Goal: Information Seeking & Learning: Learn about a topic

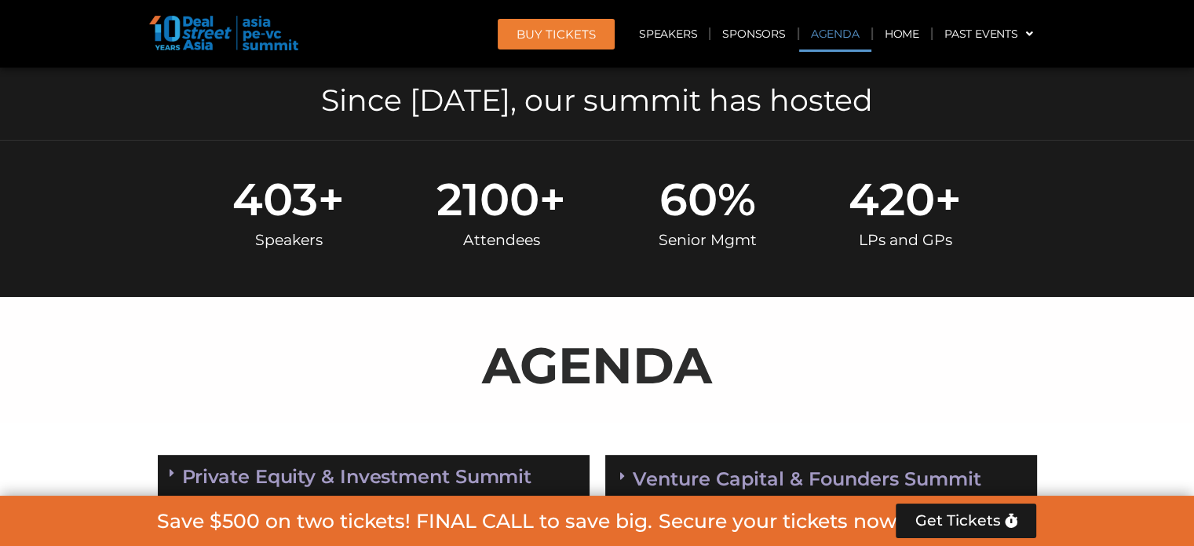
scroll to position [707, 0]
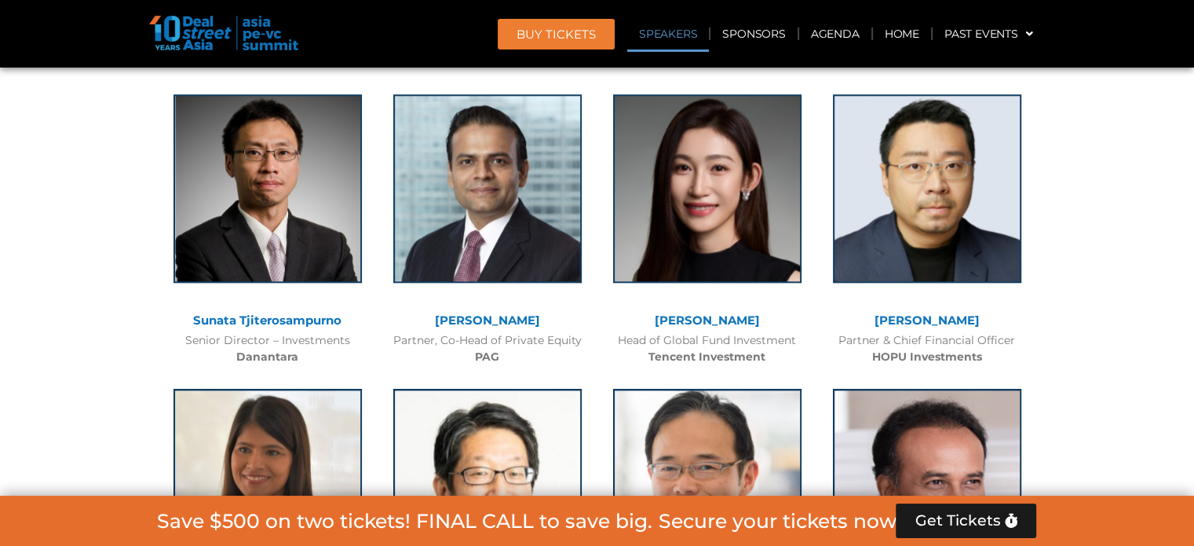
scroll to position [1806, 0]
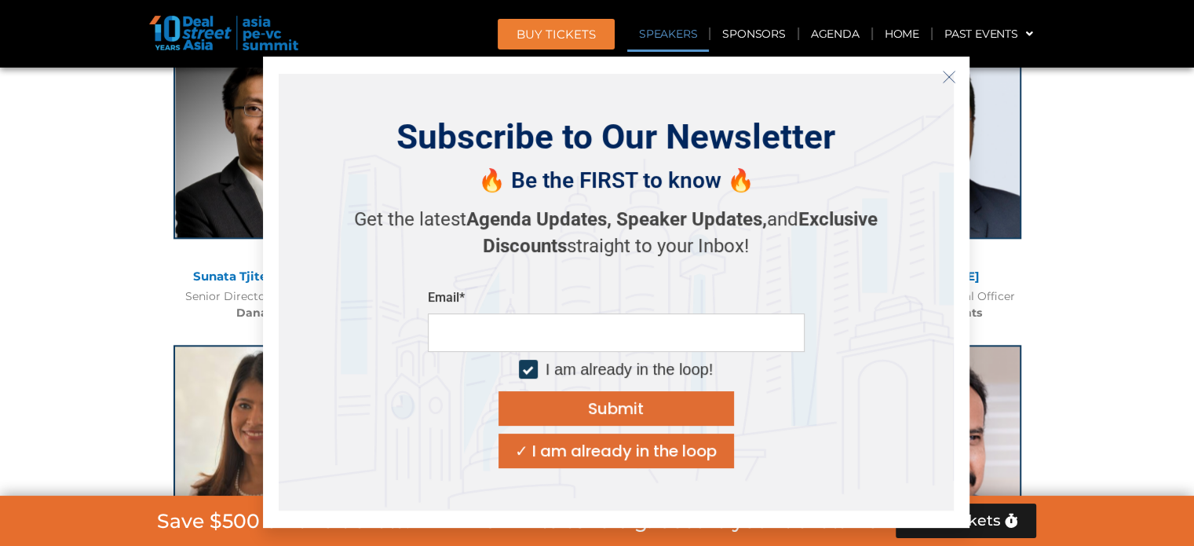
click at [940, 79] on button "Close" at bounding box center [949, 76] width 25 height 25
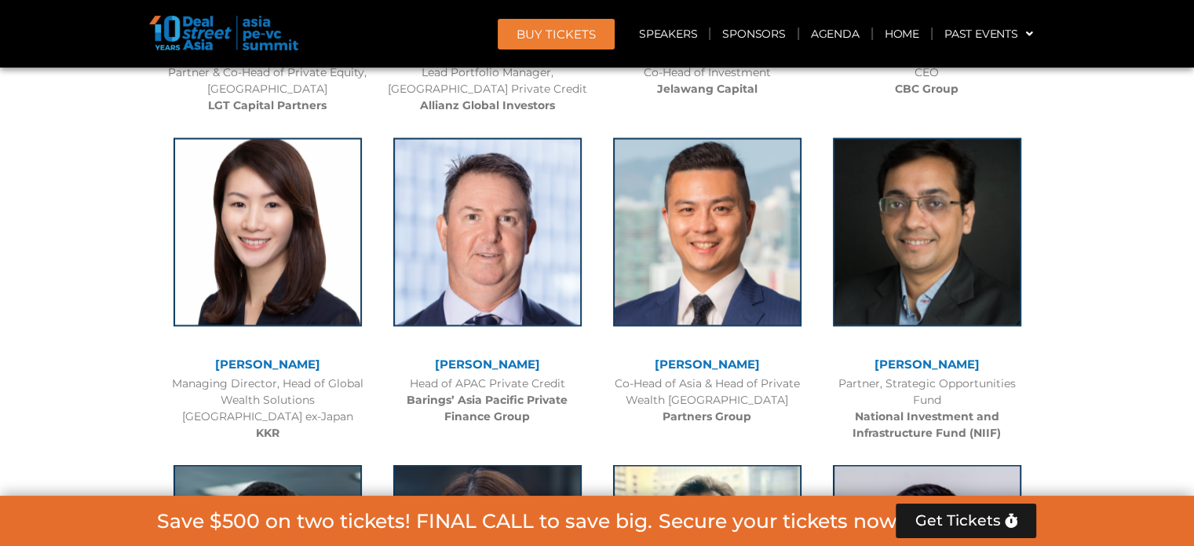
scroll to position [2669, 0]
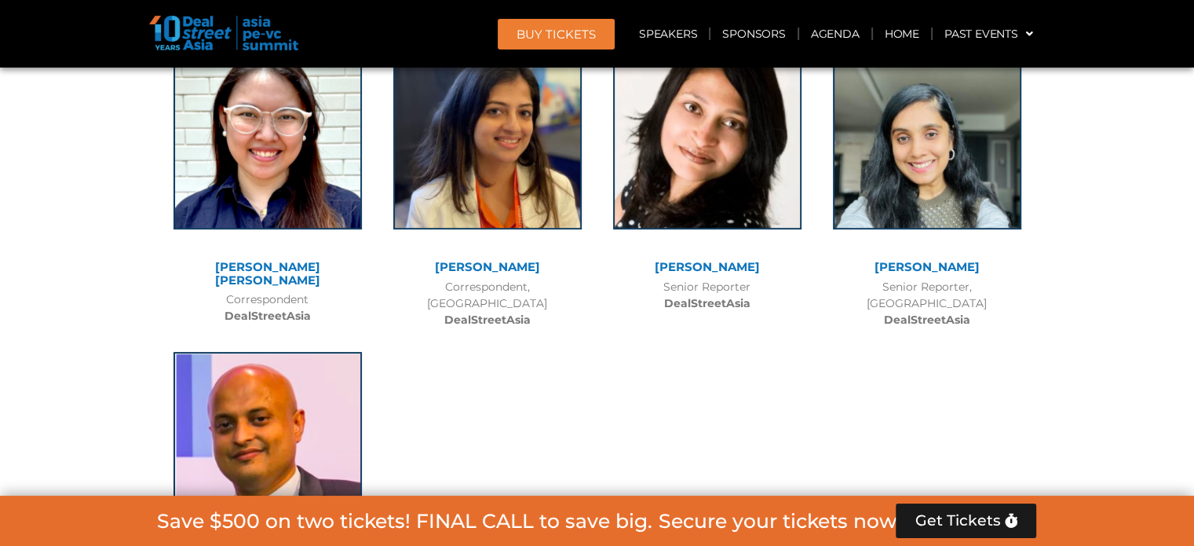
scroll to position [12403, 0]
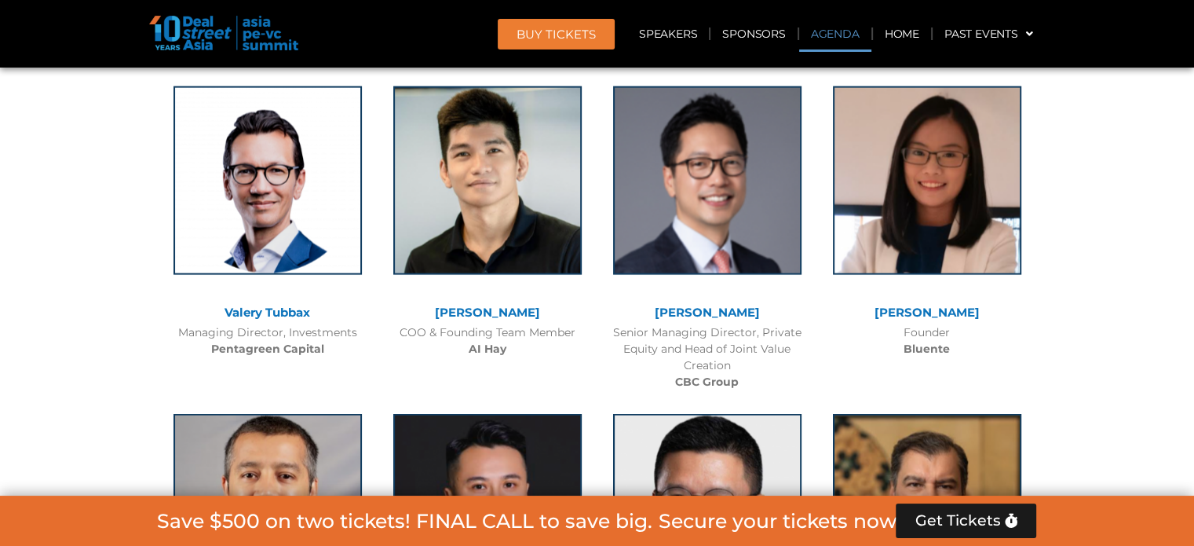
click at [822, 43] on link "Agenda" at bounding box center [835, 34] width 72 height 36
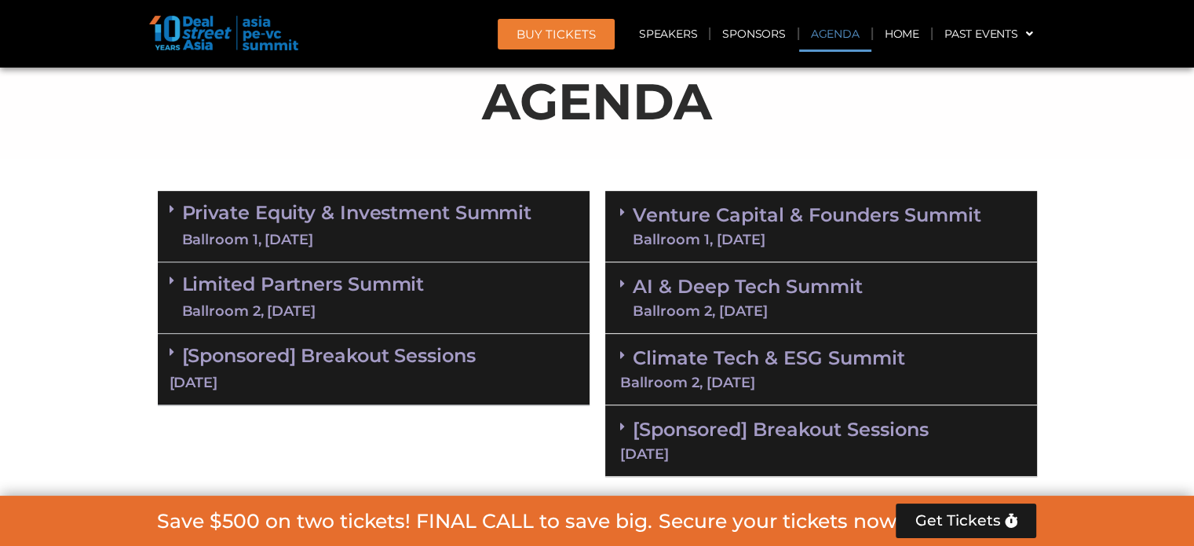
scroll to position [913, 0]
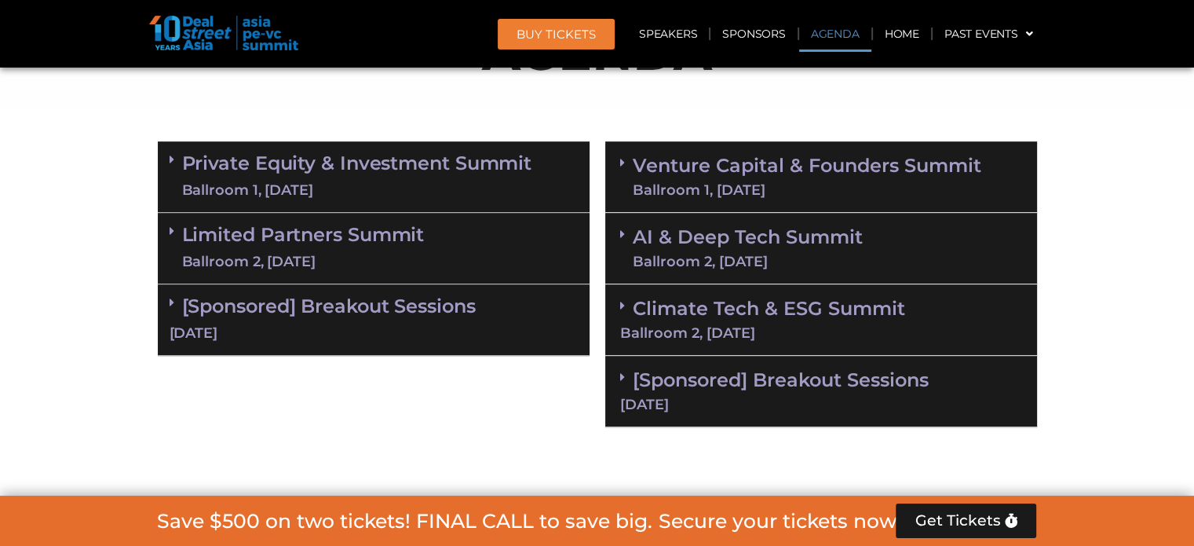
click at [178, 230] on span at bounding box center [176, 231] width 13 height 13
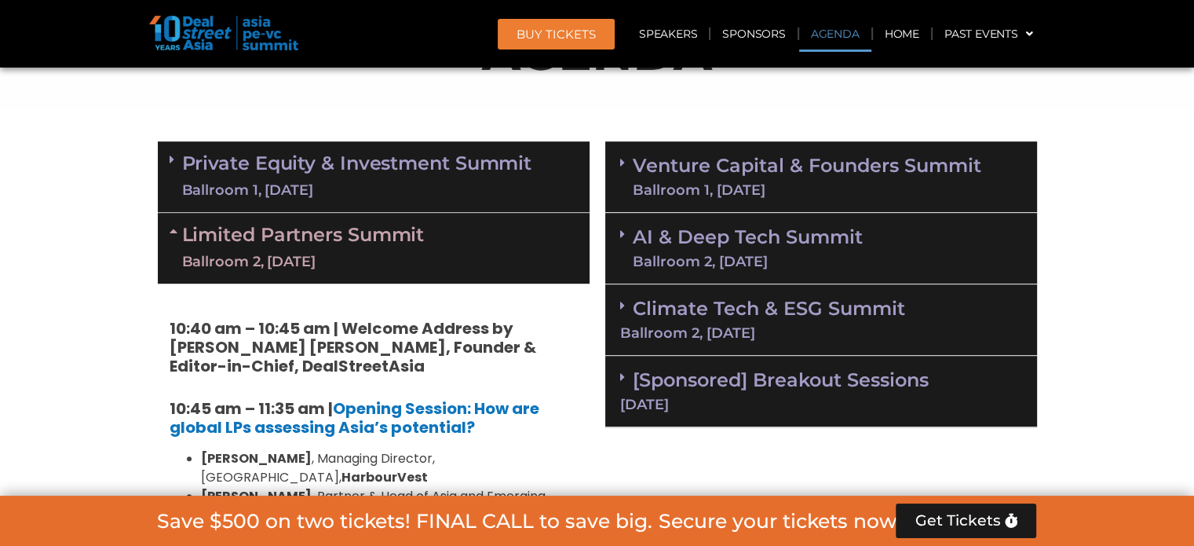
click at [179, 161] on span at bounding box center [176, 159] width 13 height 13
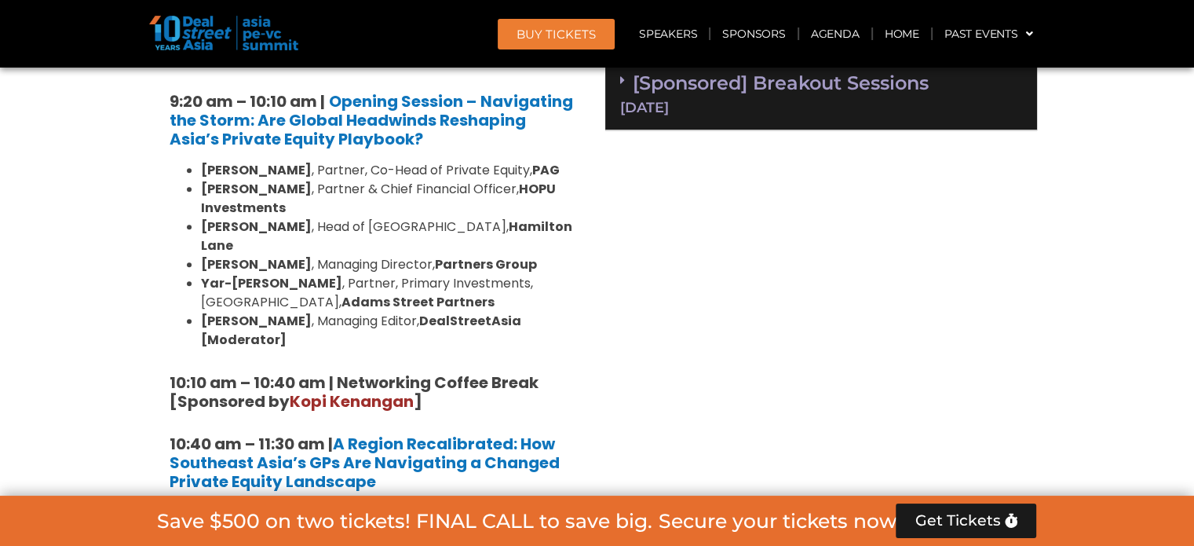
scroll to position [1227, 0]
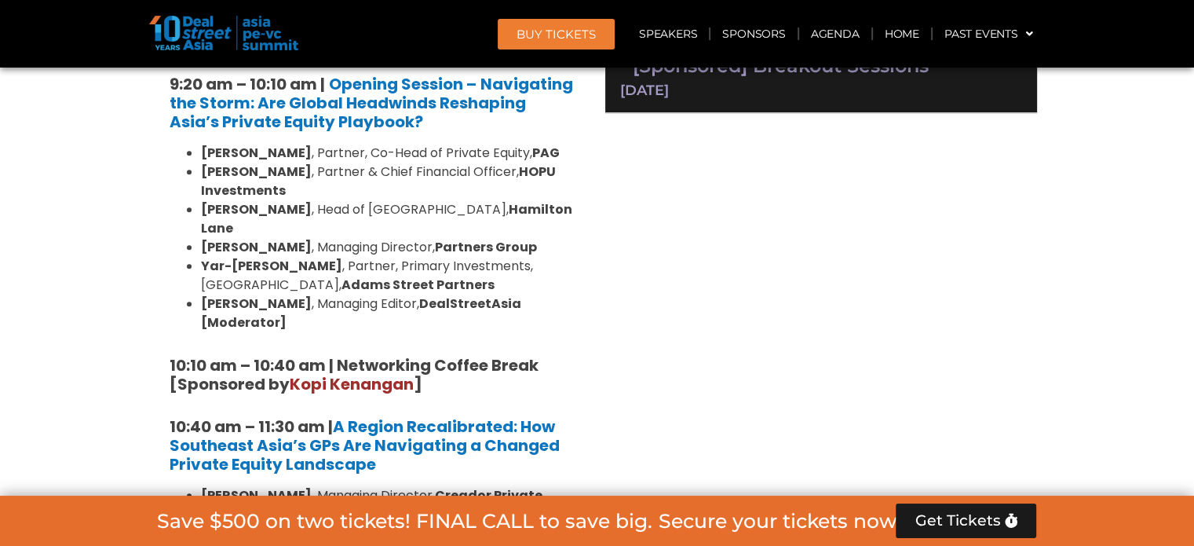
click at [374, 267] on li "Yar-Ping Soo , Partner, Primary Investments, Singapore, Adams Street Partners" at bounding box center [389, 276] width 377 height 38
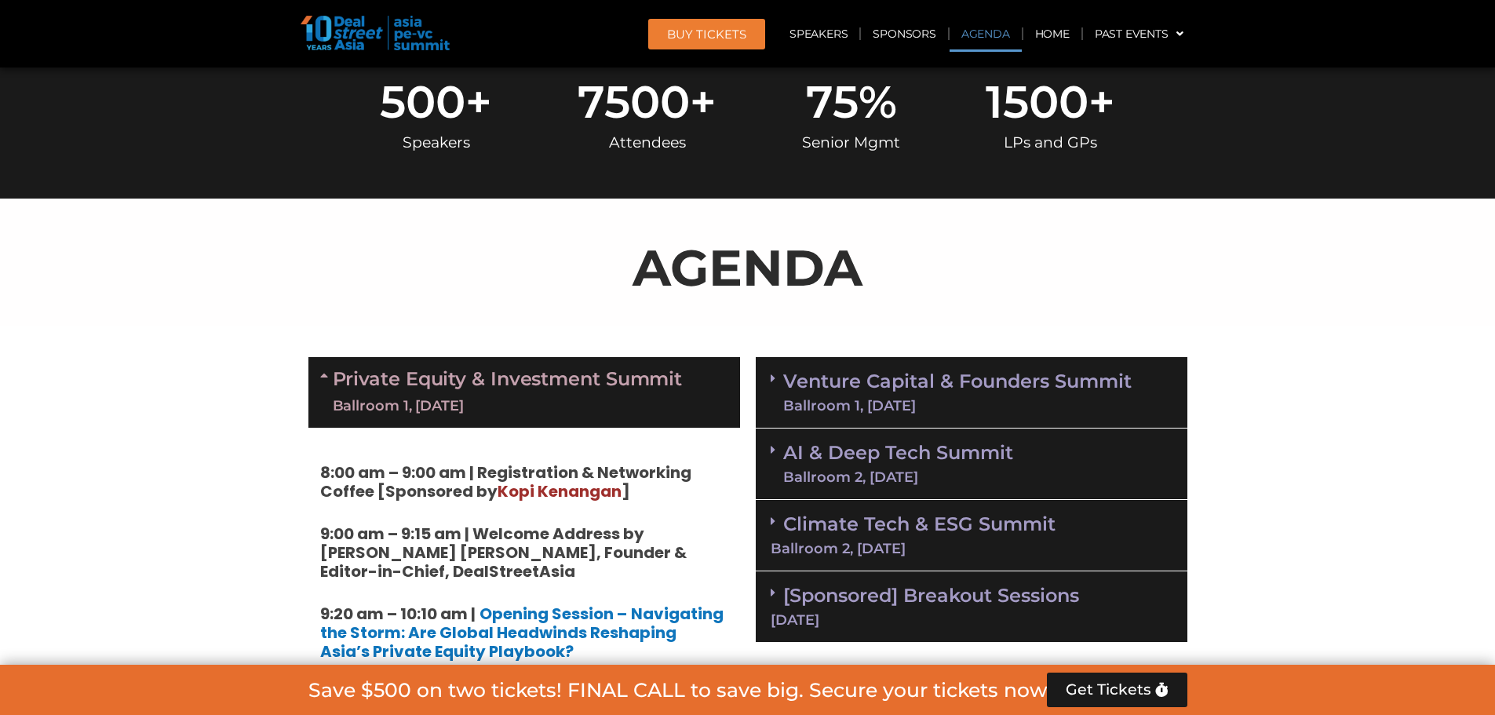
scroll to position [599, 0]
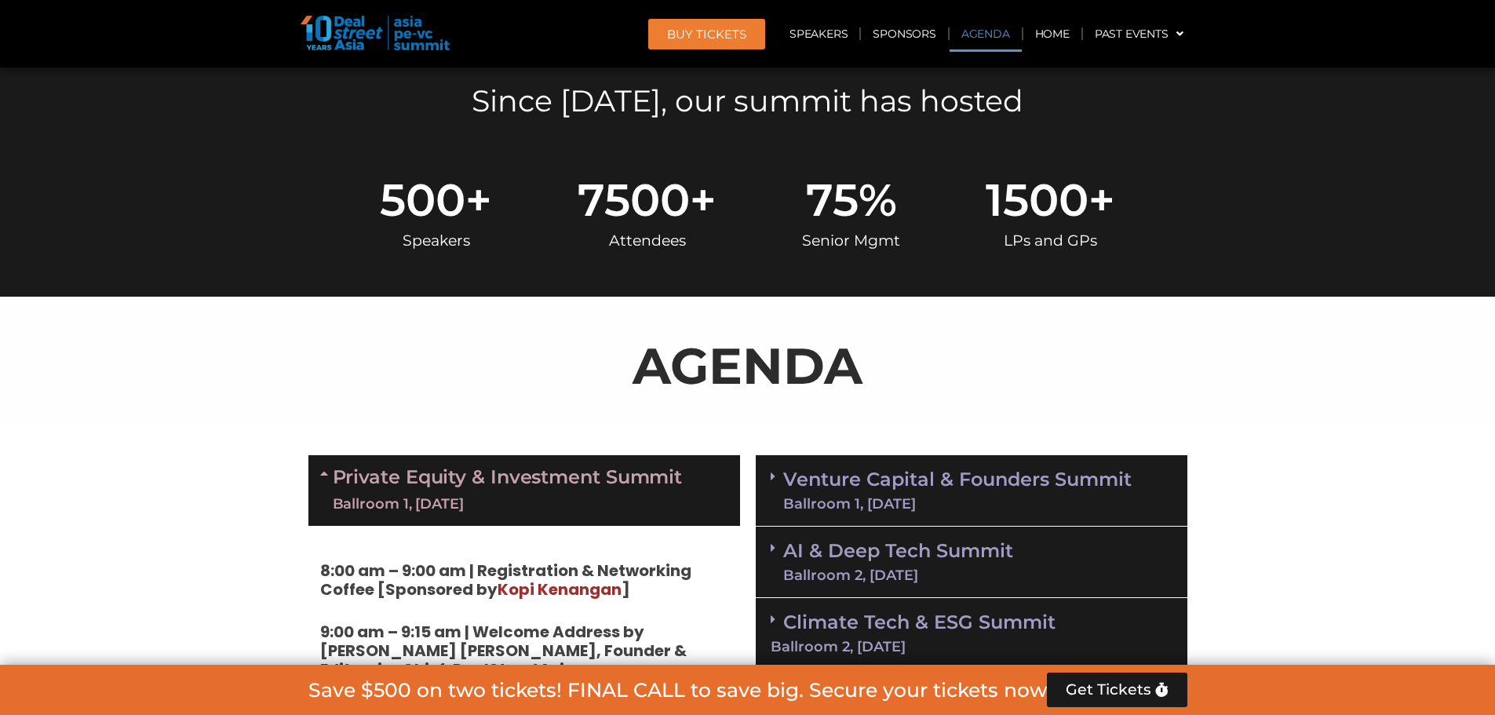
click at [881, 484] on link "Venture Capital & Founders​ Summit Ballroom 1, 11 Sept" at bounding box center [957, 490] width 349 height 41
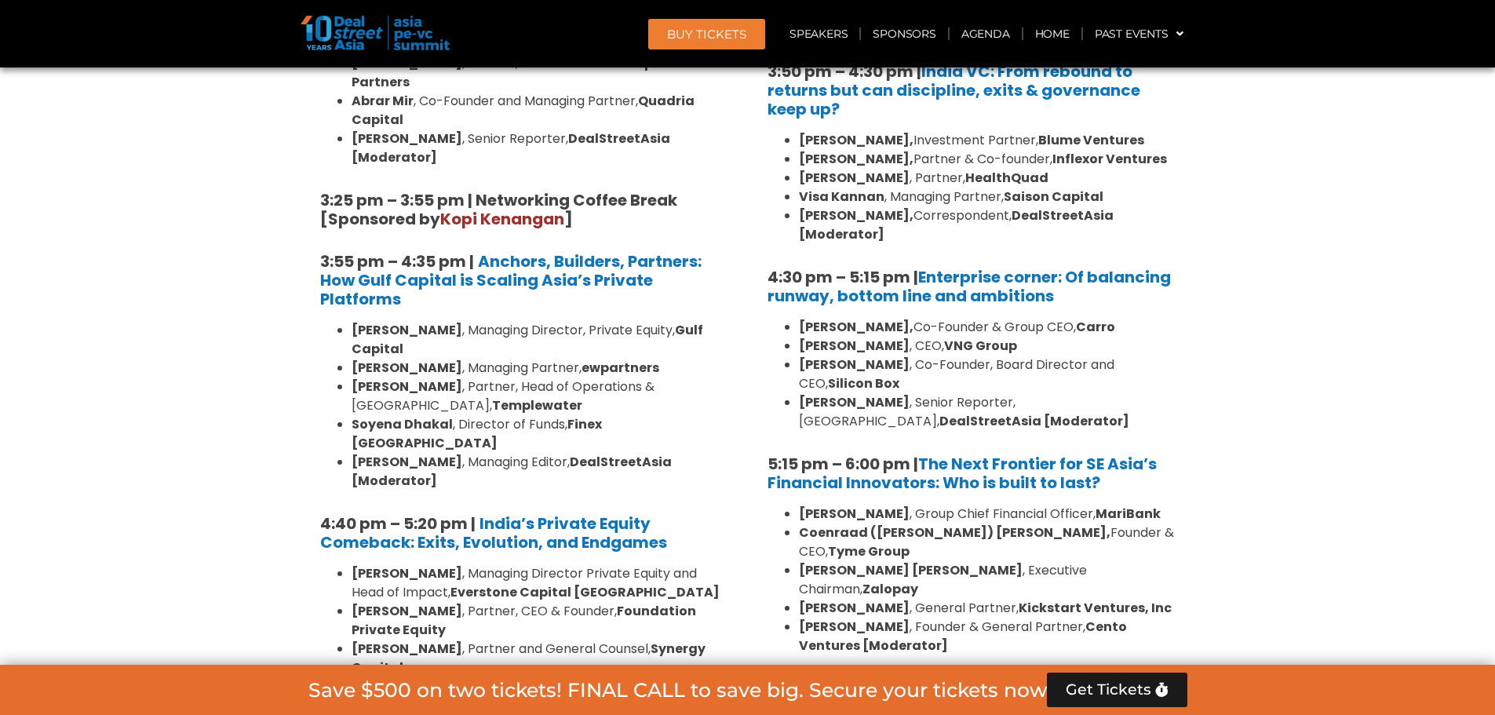
scroll to position [2876, 0]
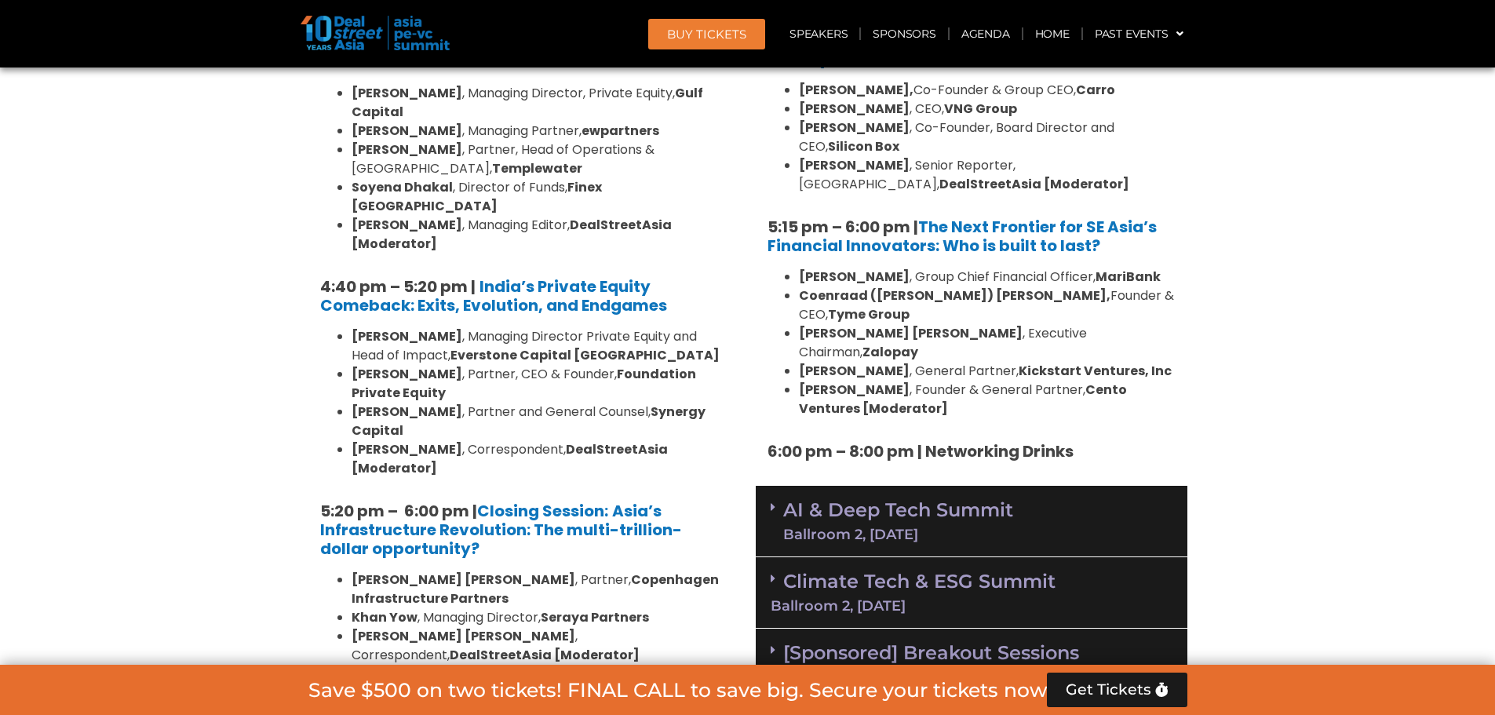
click at [828, 528] on div "Ballroom 2, 11 Sept" at bounding box center [898, 535] width 230 height 14
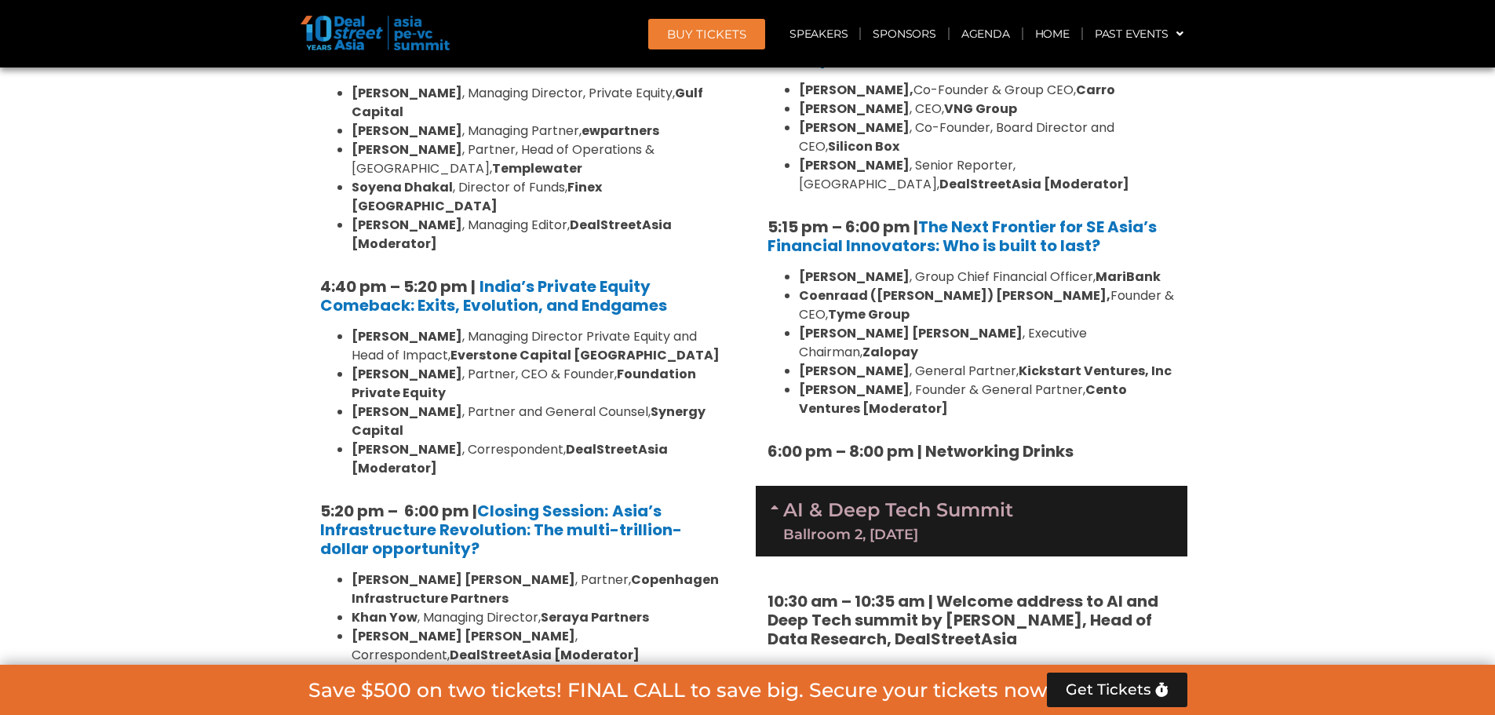
click at [828, 528] on div "Ballroom 2, 11 Sept" at bounding box center [898, 535] width 230 height 14
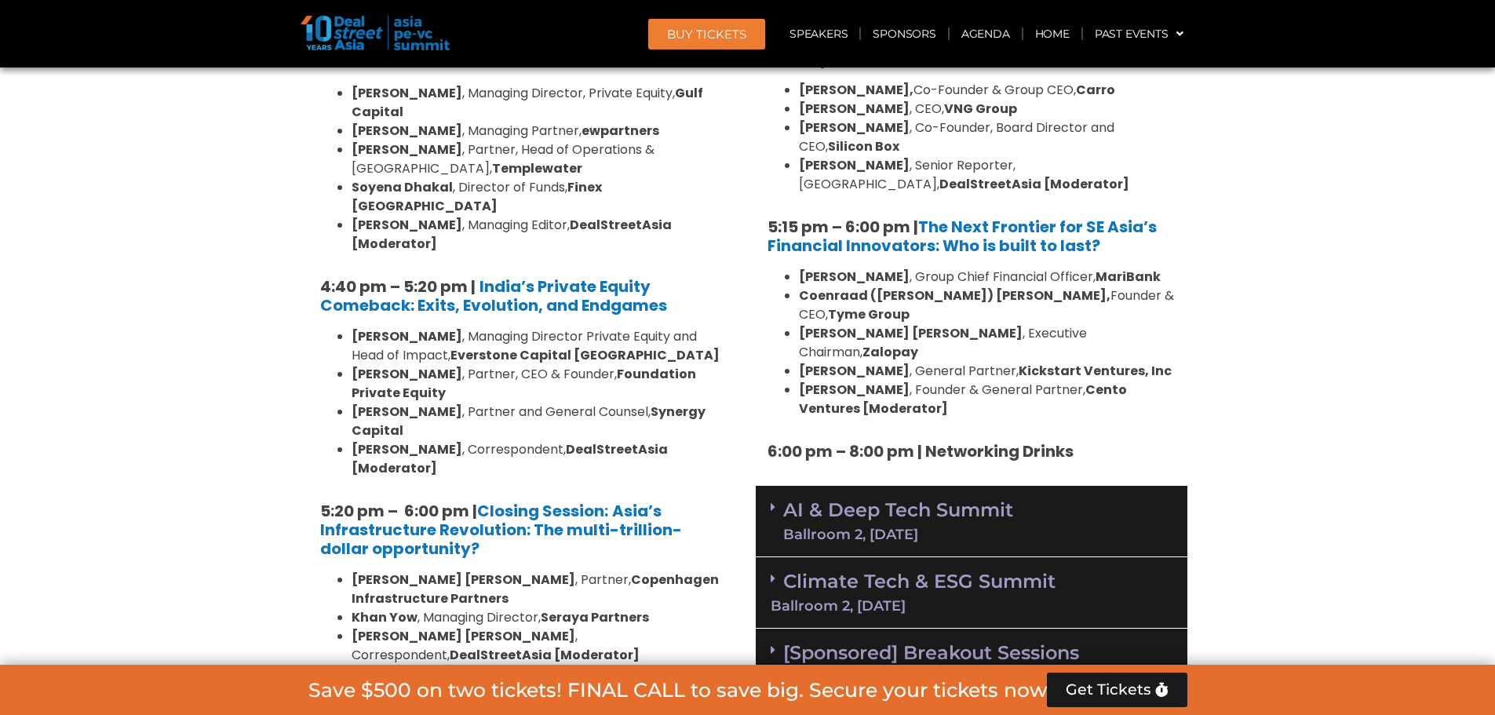
click at [907, 545] on div "Climate Tech & ESG Summit Ballroom 2, 11 Sept" at bounding box center [972, 592] width 432 height 71
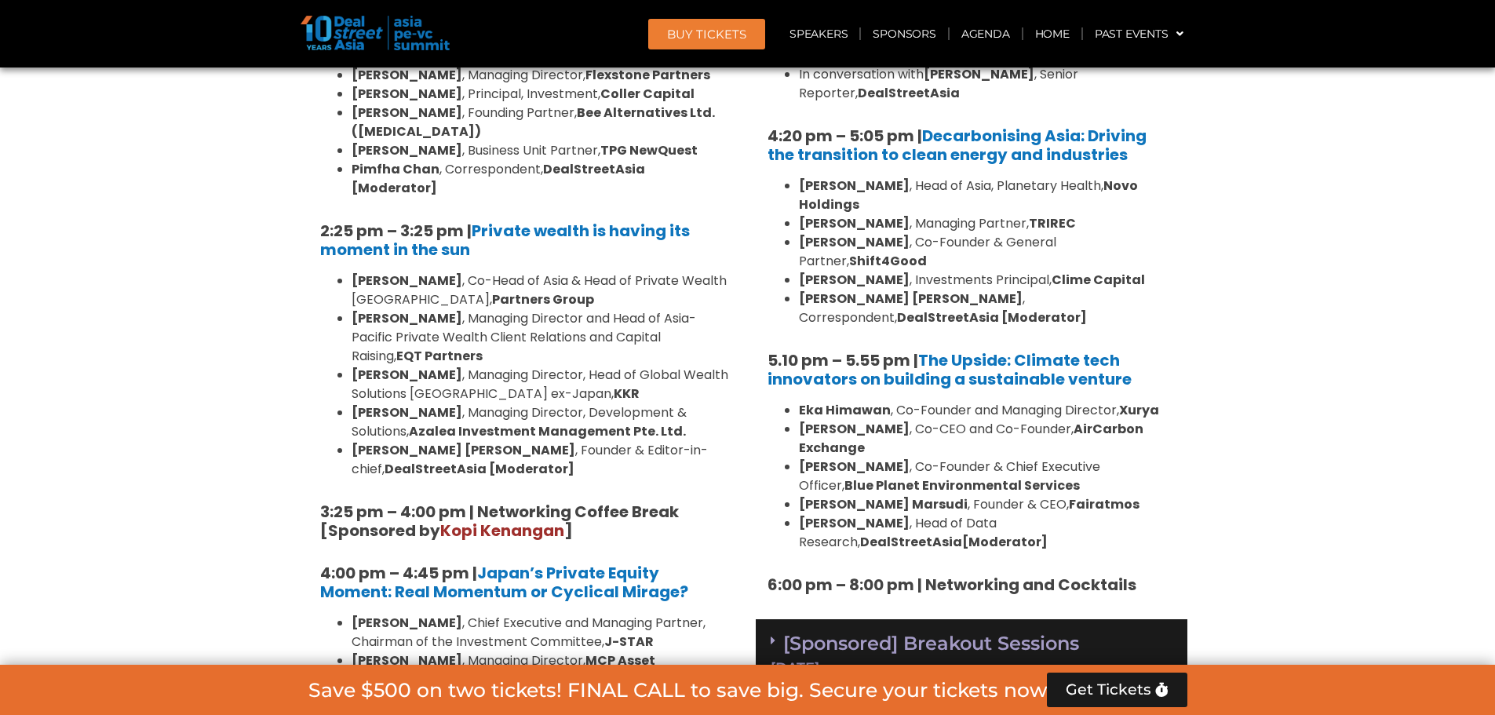
scroll to position [4289, 0]
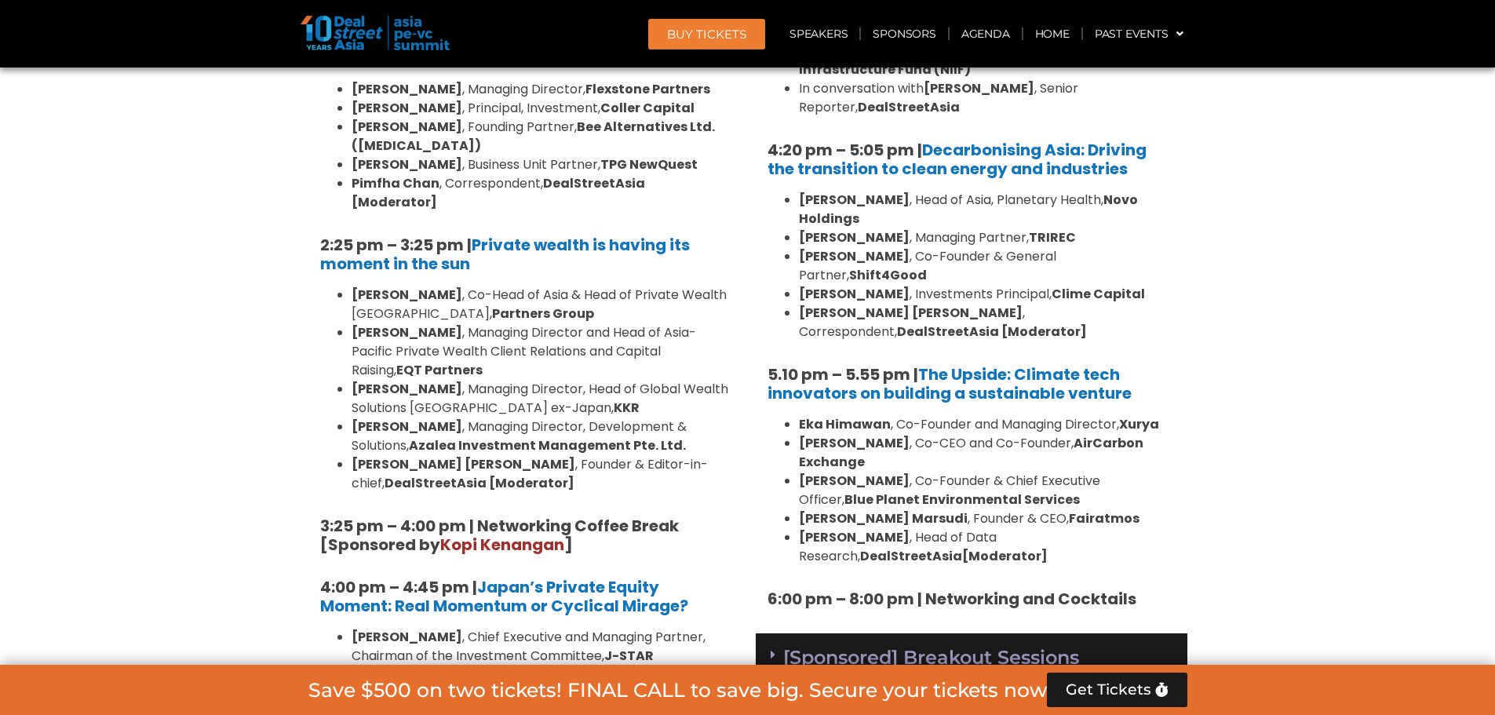
click at [968, 545] on link "[Sponsored] Breakout Sessions 11 Sept" at bounding box center [972, 667] width 402 height 43
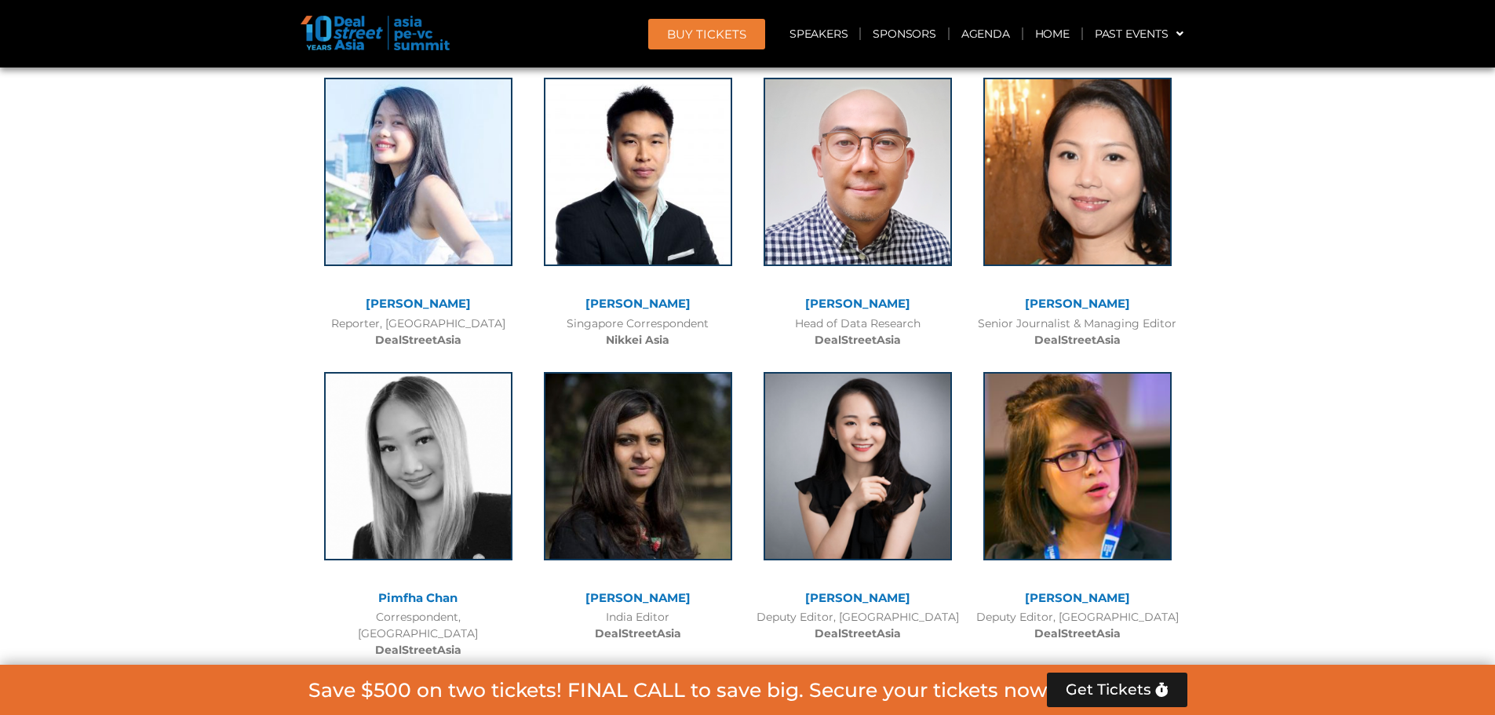
scroll to position [16927, 0]
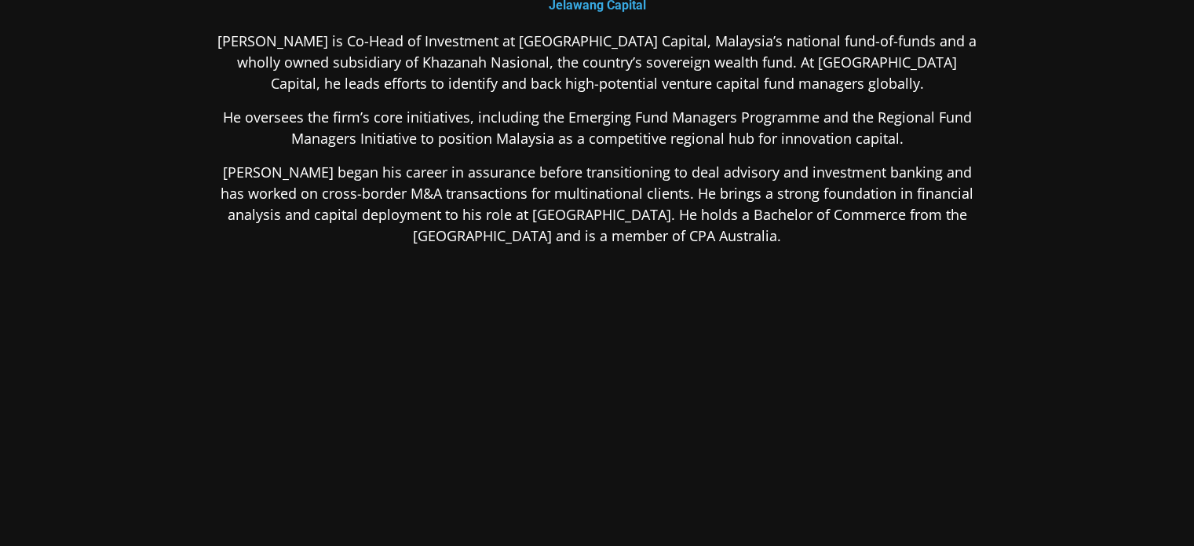
scroll to position [352, 0]
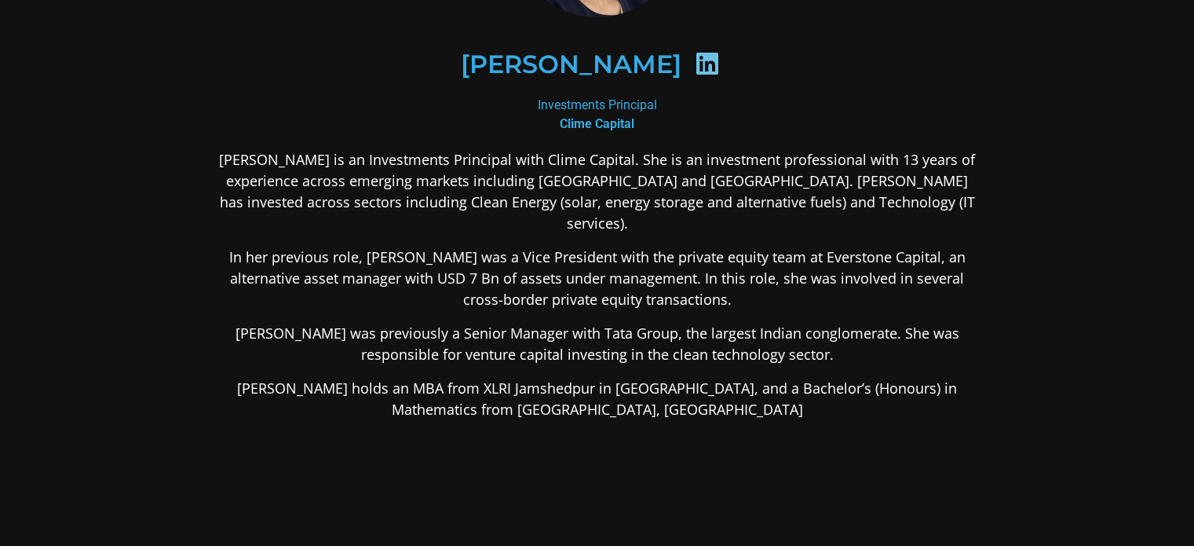
scroll to position [236, 0]
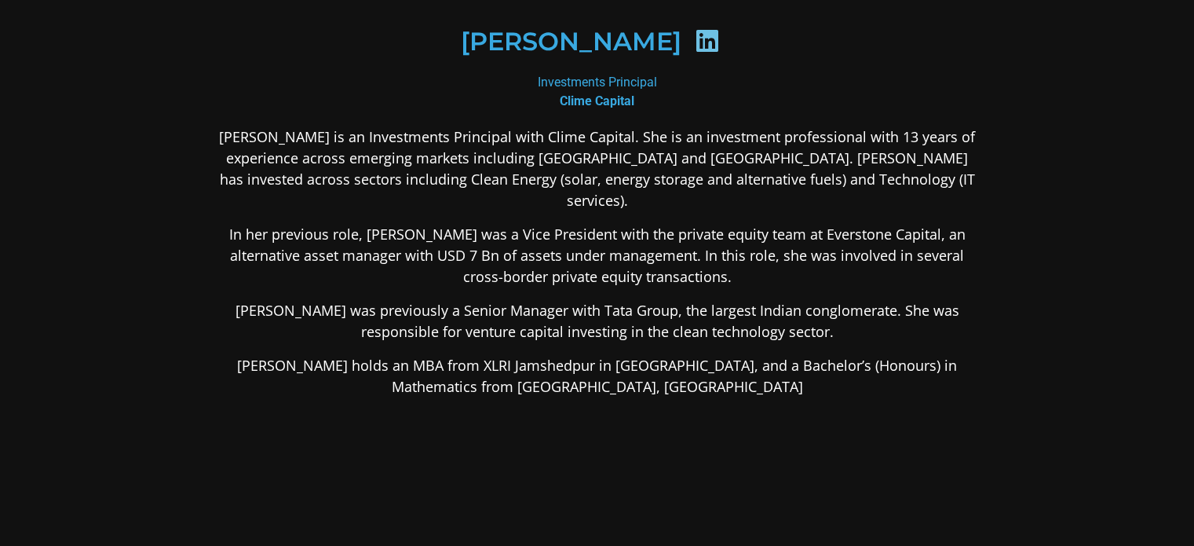
click at [699, 31] on icon at bounding box center [707, 40] width 25 height 25
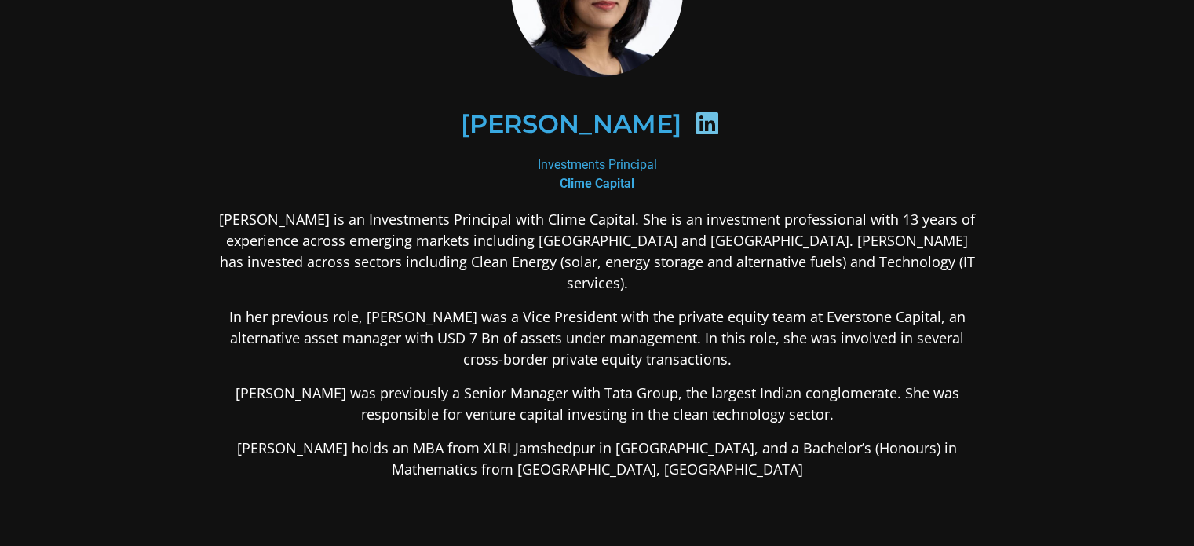
scroll to position [157, 0]
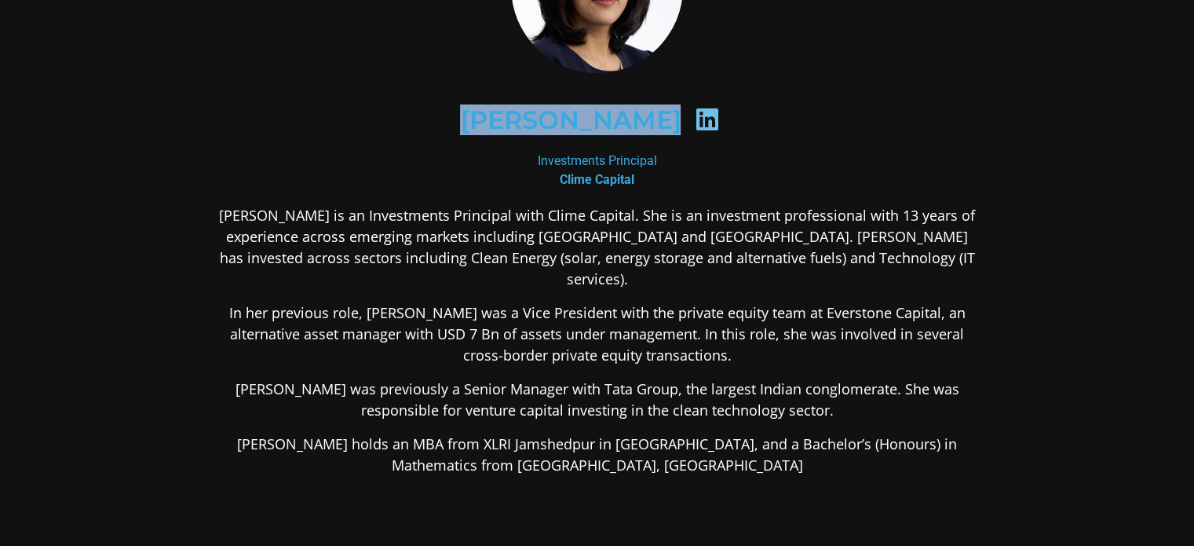
drag, startPoint x: 462, startPoint y: 121, endPoint x: 662, endPoint y: 112, distance: 200.4
click at [662, 112] on div "[PERSON_NAME]" at bounding box center [597, 120] width 687 height 81
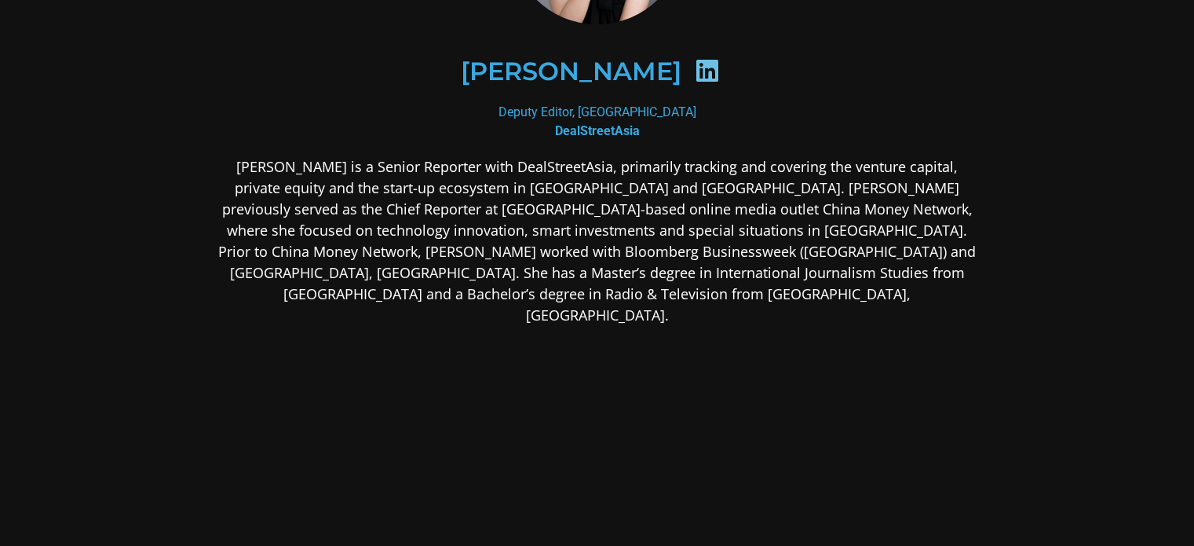
scroll to position [236, 0]
